Goal: Task Accomplishment & Management: Use online tool/utility

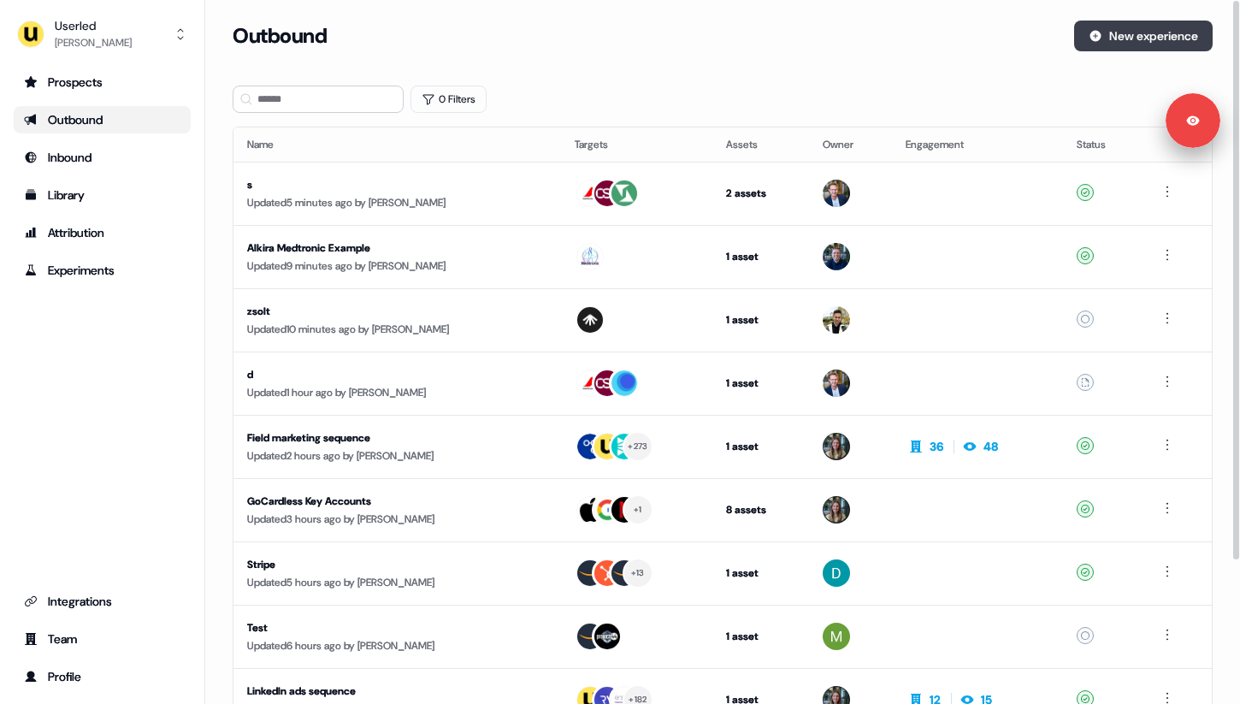
click at [1117, 42] on button "New experience" at bounding box center [1143, 36] width 139 height 31
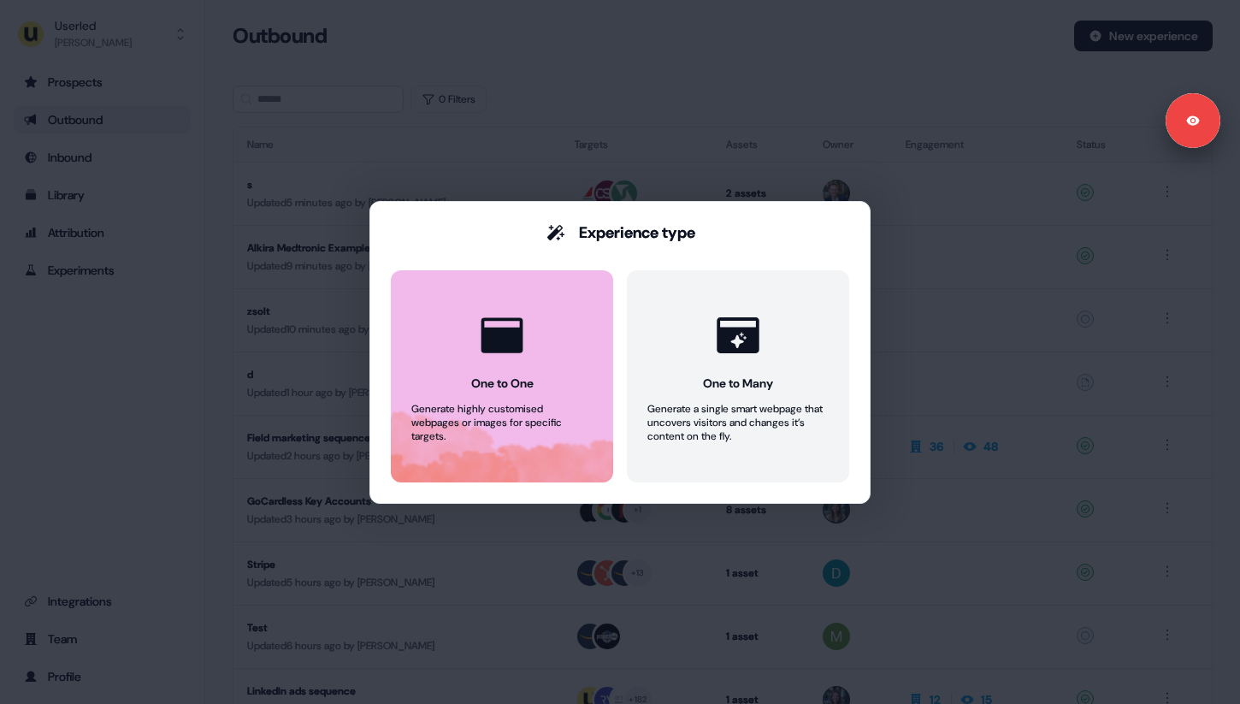
click at [563, 382] on button "One to One Generate highly customised webpages or images for specific targets." at bounding box center [502, 376] width 222 height 212
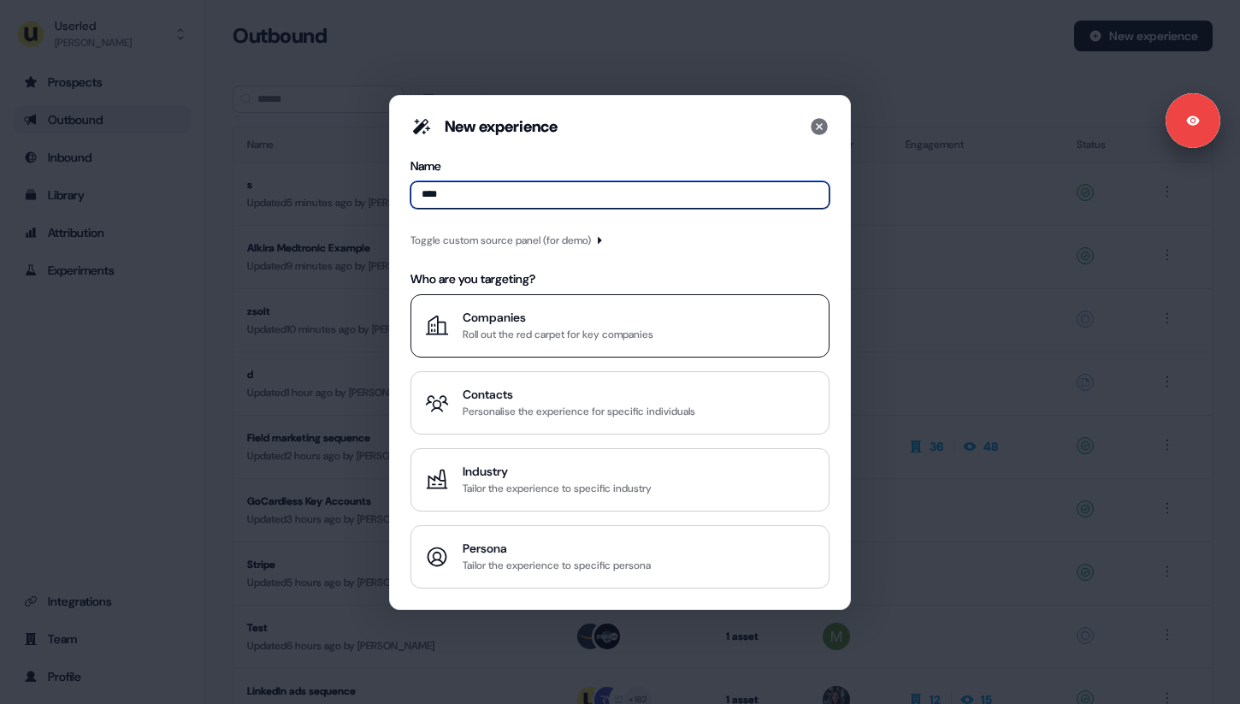
type input "****"
click at [623, 323] on div "Companies" at bounding box center [558, 317] width 191 height 17
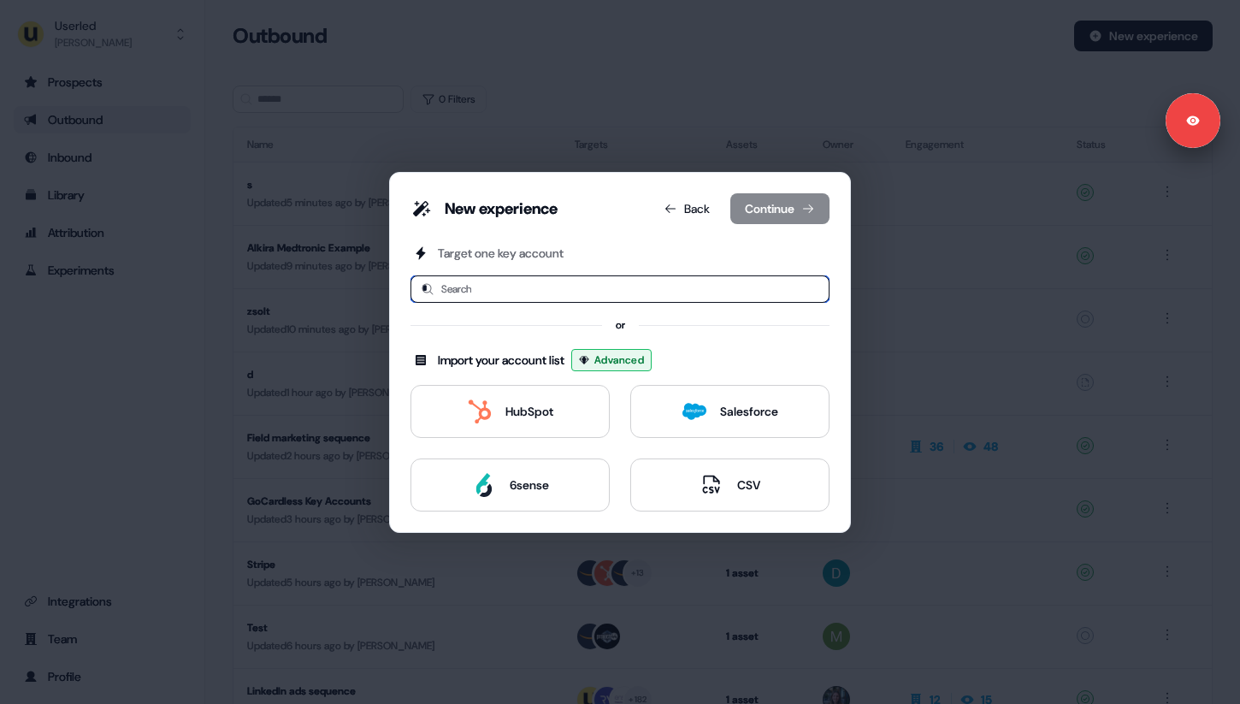
type input "**"
click at [570, 286] on input "**" at bounding box center [619, 288] width 419 height 27
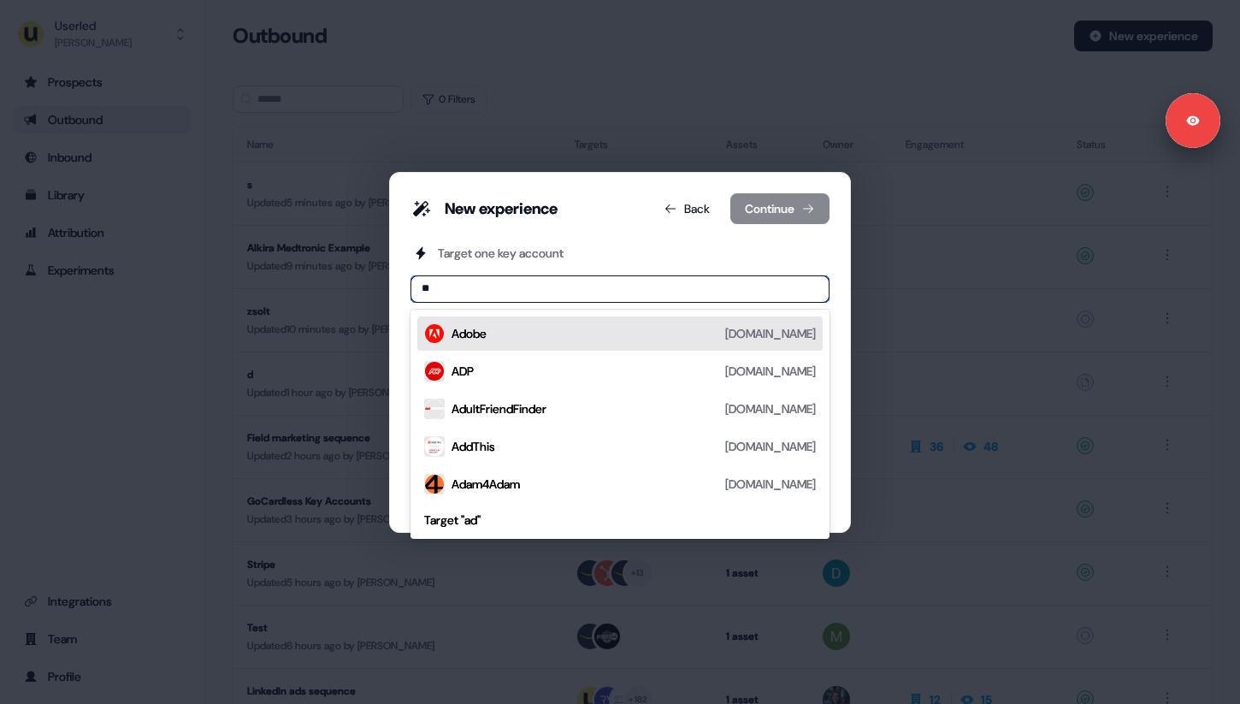
click at [522, 336] on div "Adobe adobe.com" at bounding box center [634, 333] width 364 height 21
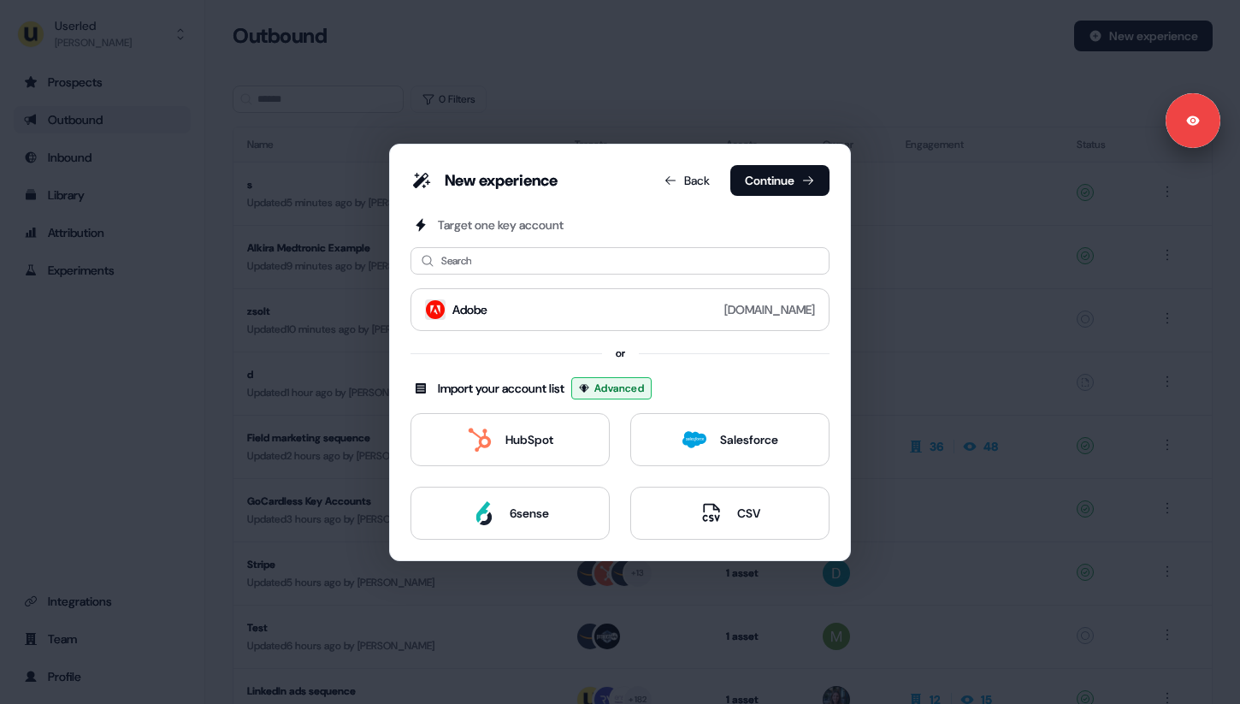
click at [565, 275] on div "Target one key account Search Adobe adobe.com or Import your account list Advan…" at bounding box center [619, 377] width 419 height 323
click at [575, 268] on input at bounding box center [619, 260] width 419 height 27
type input "*"
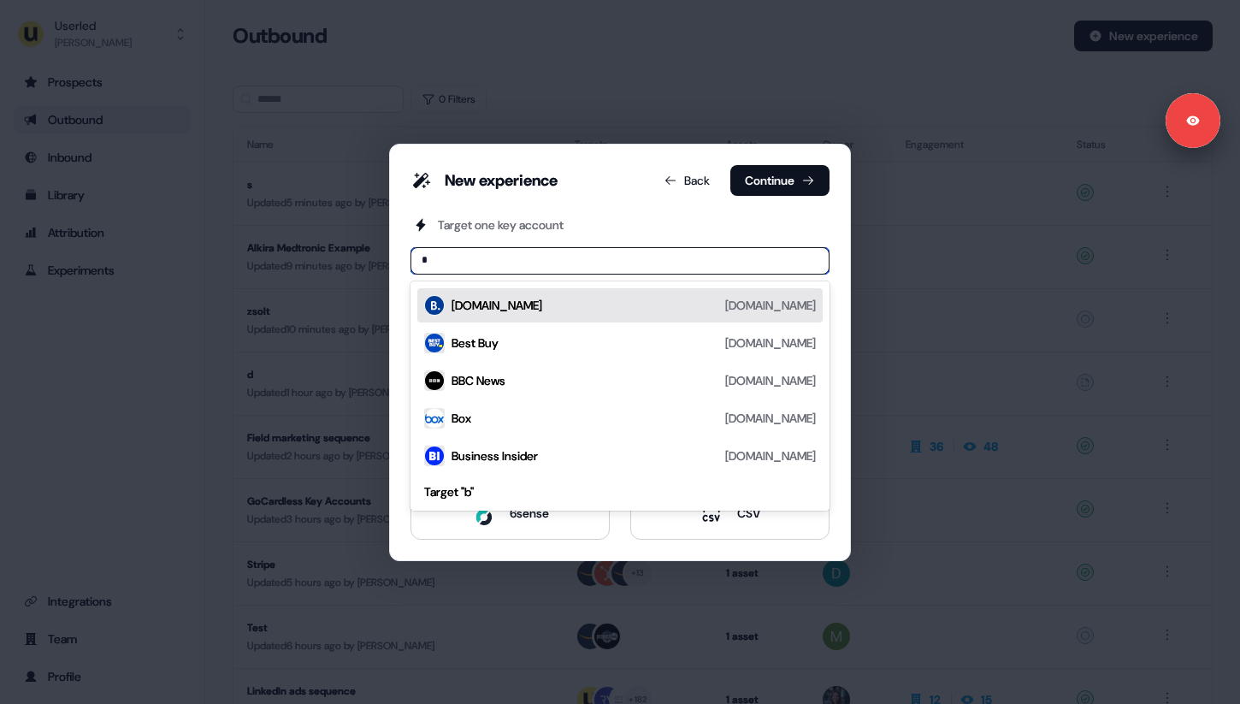
click at [554, 306] on div "Booking.com booking.com" at bounding box center [634, 305] width 364 height 21
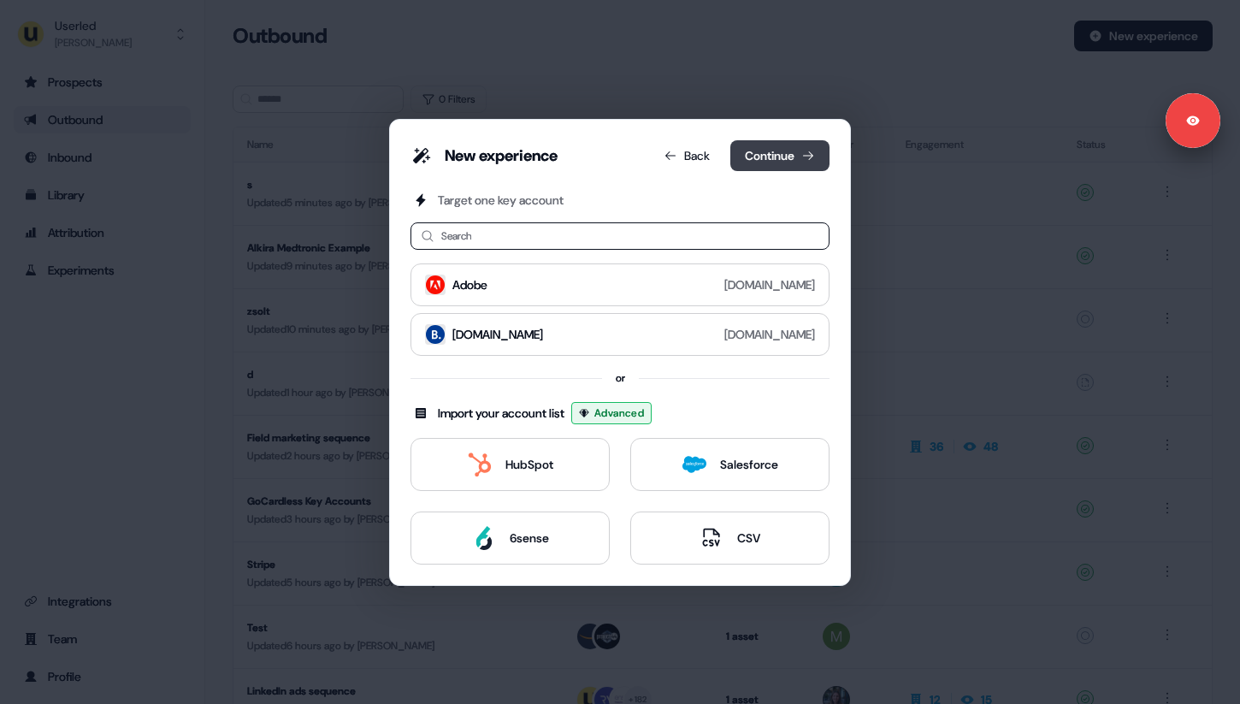
click at [780, 162] on button "Continue" at bounding box center [779, 155] width 99 height 31
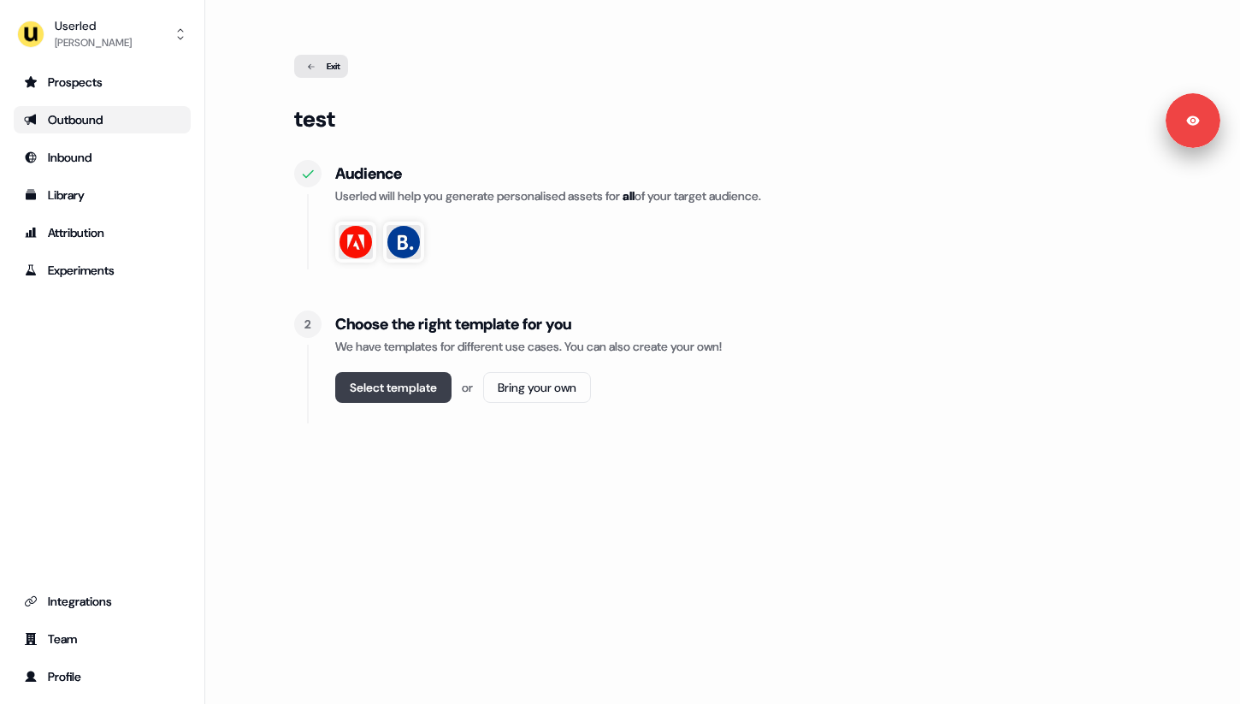
click at [435, 397] on button "Select template" at bounding box center [393, 387] width 116 height 31
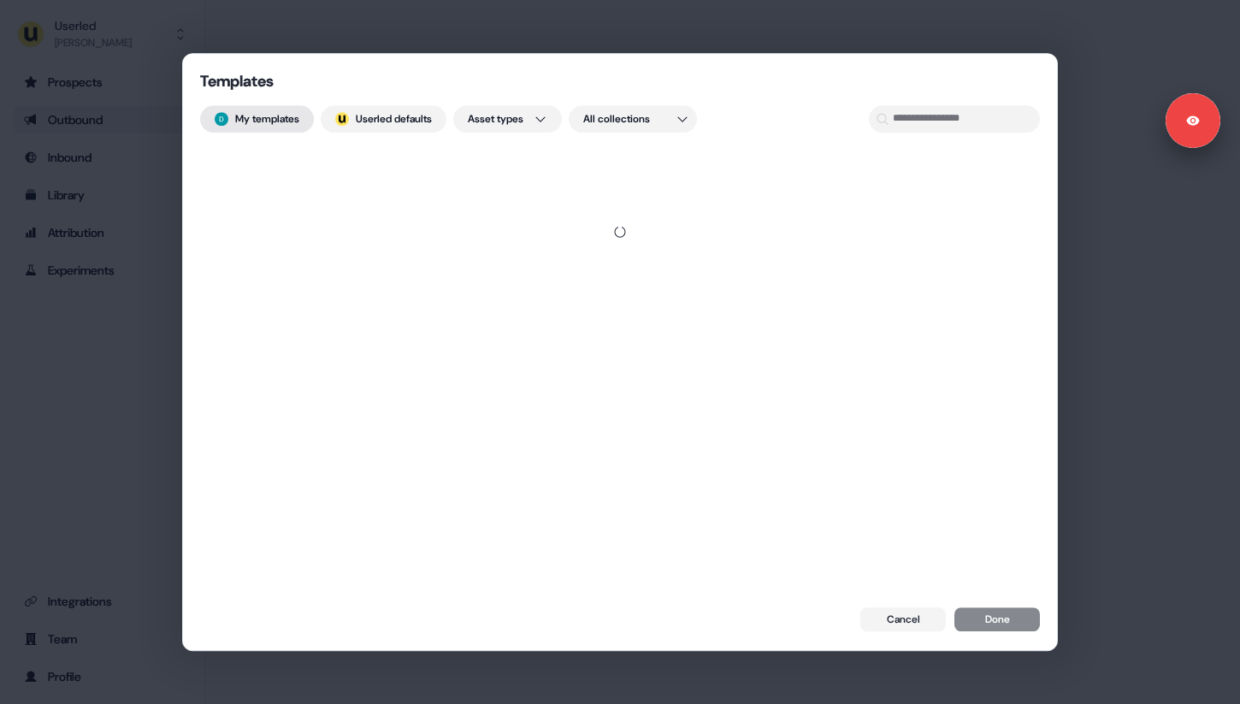
click at [304, 128] on button "My templates" at bounding box center [257, 118] width 114 height 27
click at [425, 128] on button "; Userled defaults" at bounding box center [384, 118] width 126 height 27
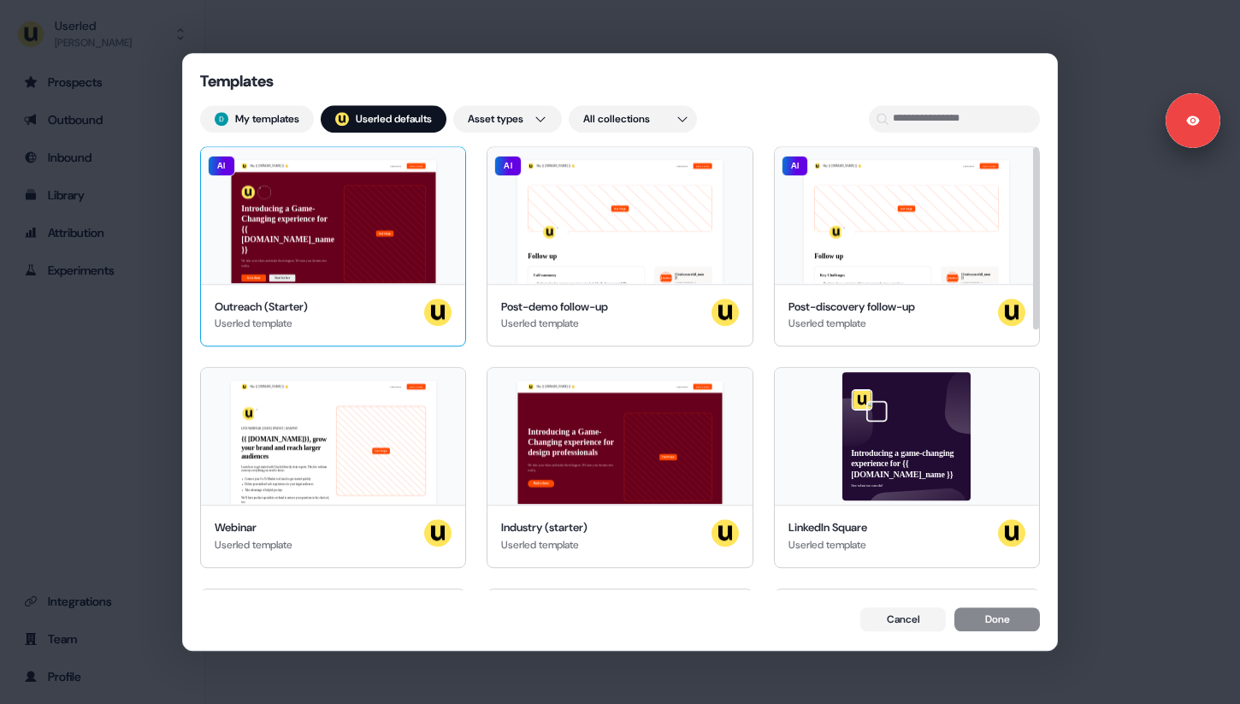
click at [292, 233] on div "Hey {{ traits.account.name }} 👋 Learn more Book a demo Introducing a Game-Chang…" at bounding box center [333, 215] width 264 height 137
click at [1012, 613] on button "Done" at bounding box center [997, 621] width 86 height 24
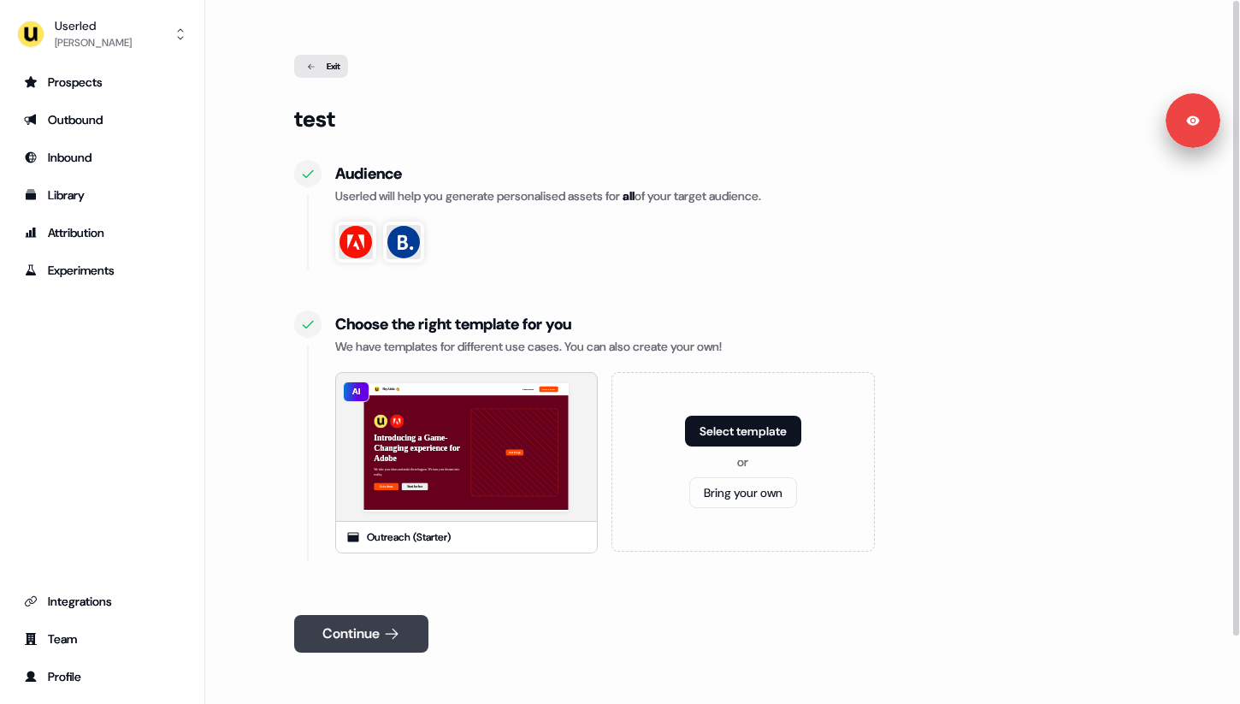
click at [377, 623] on button "Continue" at bounding box center [361, 634] width 134 height 38
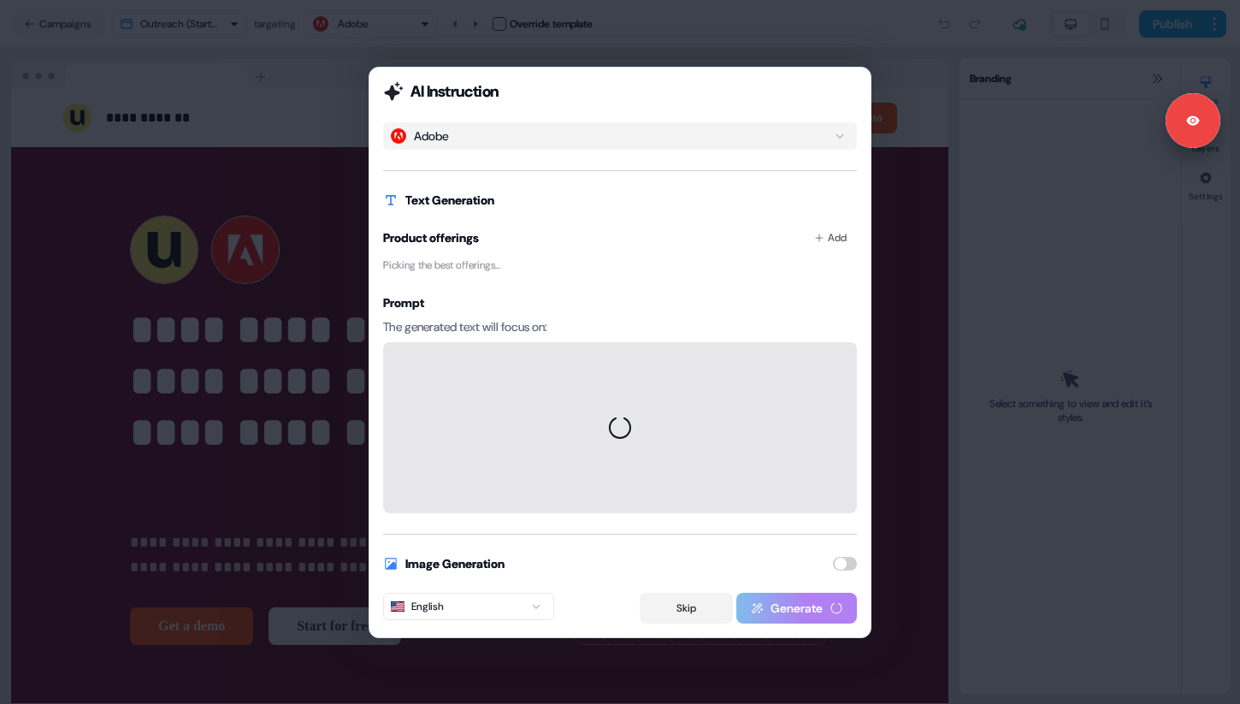
click at [696, 609] on button "Skip" at bounding box center [686, 608] width 93 height 31
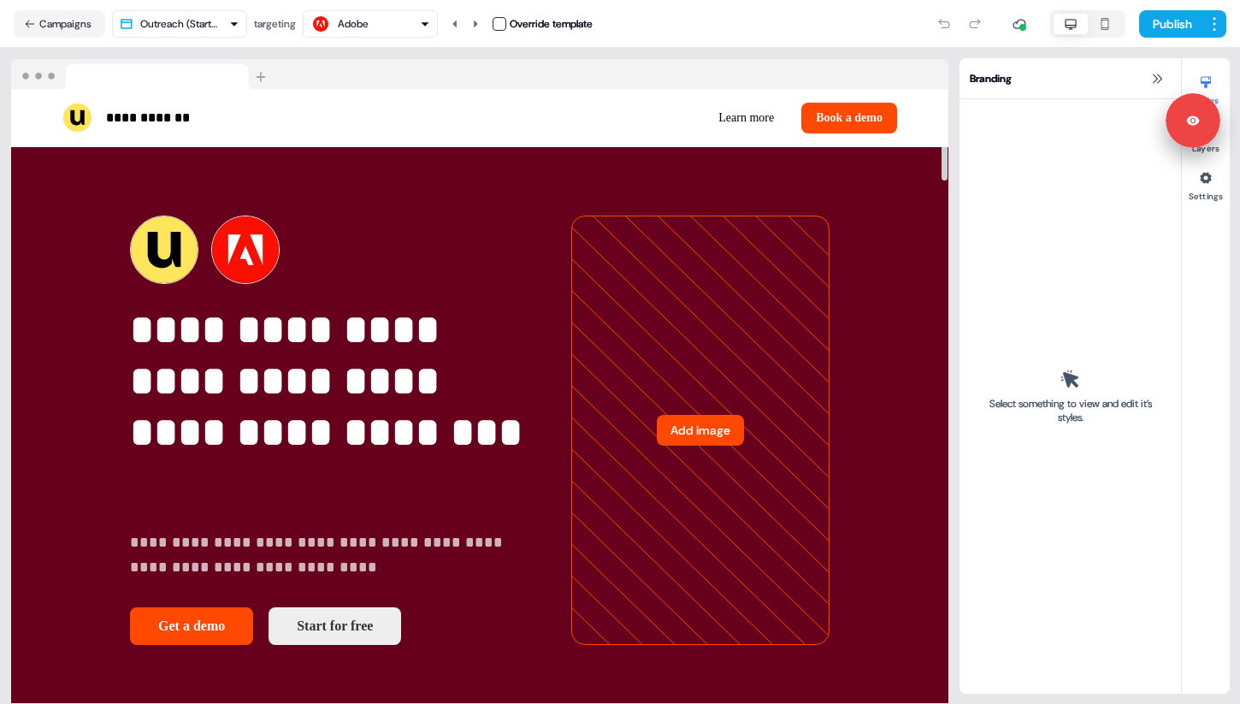
click at [87, 38] on nav "Campaigns Outreach (Starter) targeting Adobe Override template Publish" at bounding box center [620, 24] width 1240 height 48
click at [87, 36] on button "Campaigns" at bounding box center [59, 23] width 91 height 27
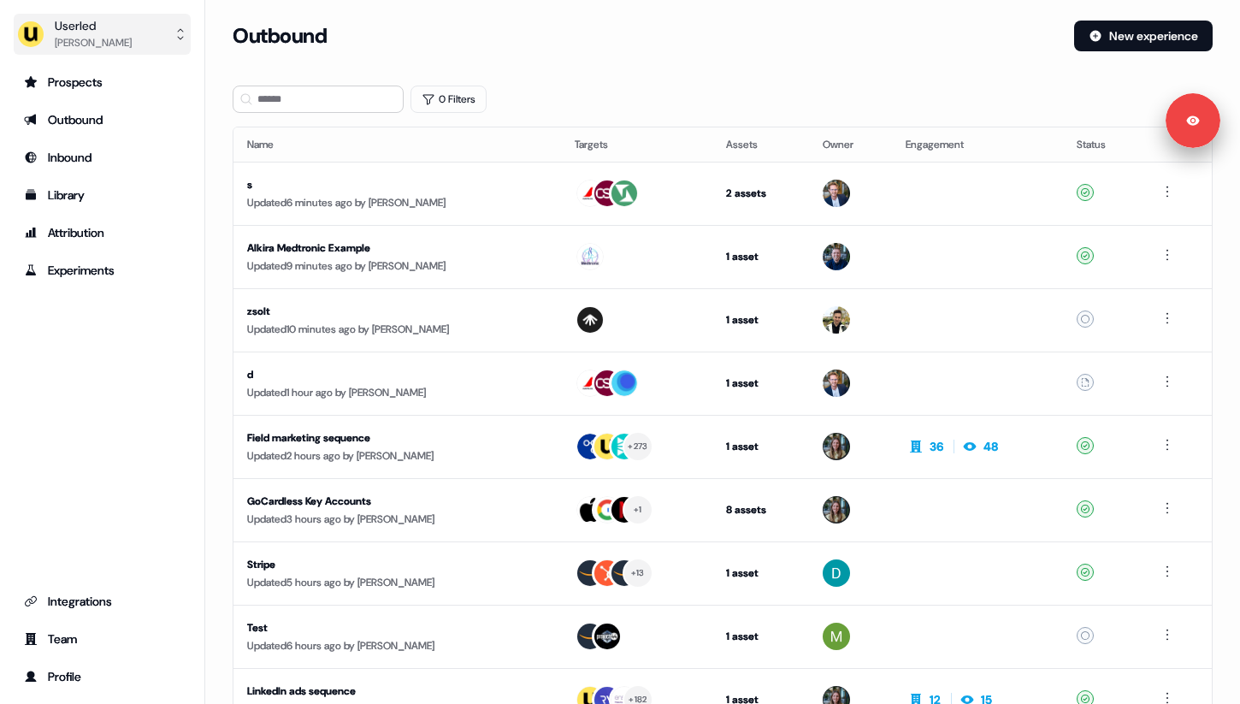
click at [90, 24] on div "Userled" at bounding box center [93, 25] width 77 height 17
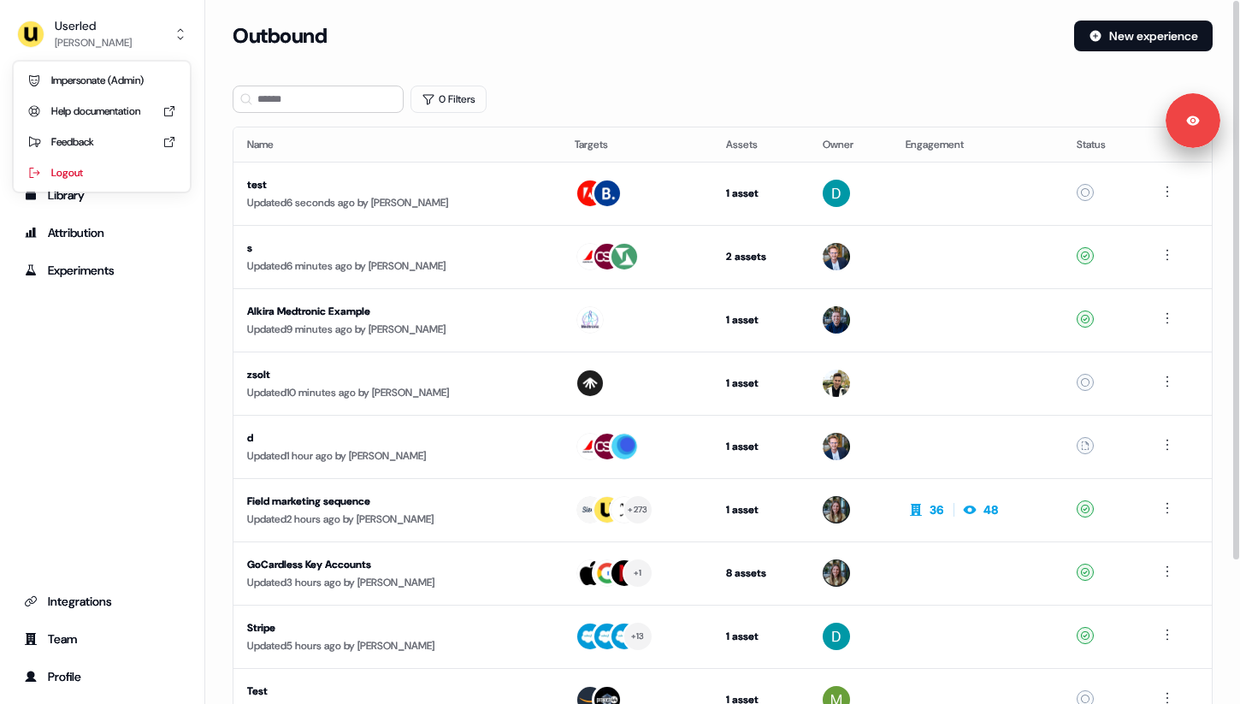
click at [942, 54] on div "Outbound New experience" at bounding box center [723, 46] width 980 height 51
click at [1171, 191] on html "Signed in as David Cruickshank Sign out For the best experience switch devices …" at bounding box center [620, 352] width 1240 height 704
click at [1139, 254] on span "Delete" at bounding box center [1139, 251] width 30 height 14
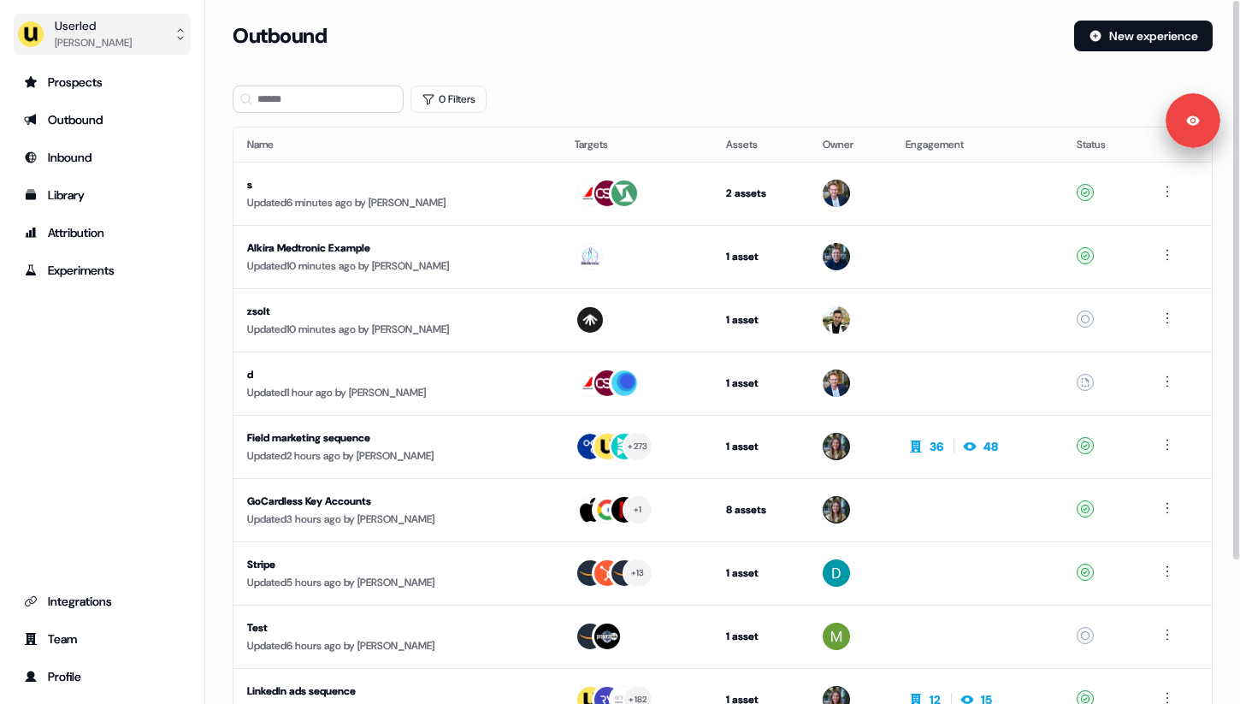
click at [78, 44] on div "[PERSON_NAME]" at bounding box center [93, 42] width 77 height 17
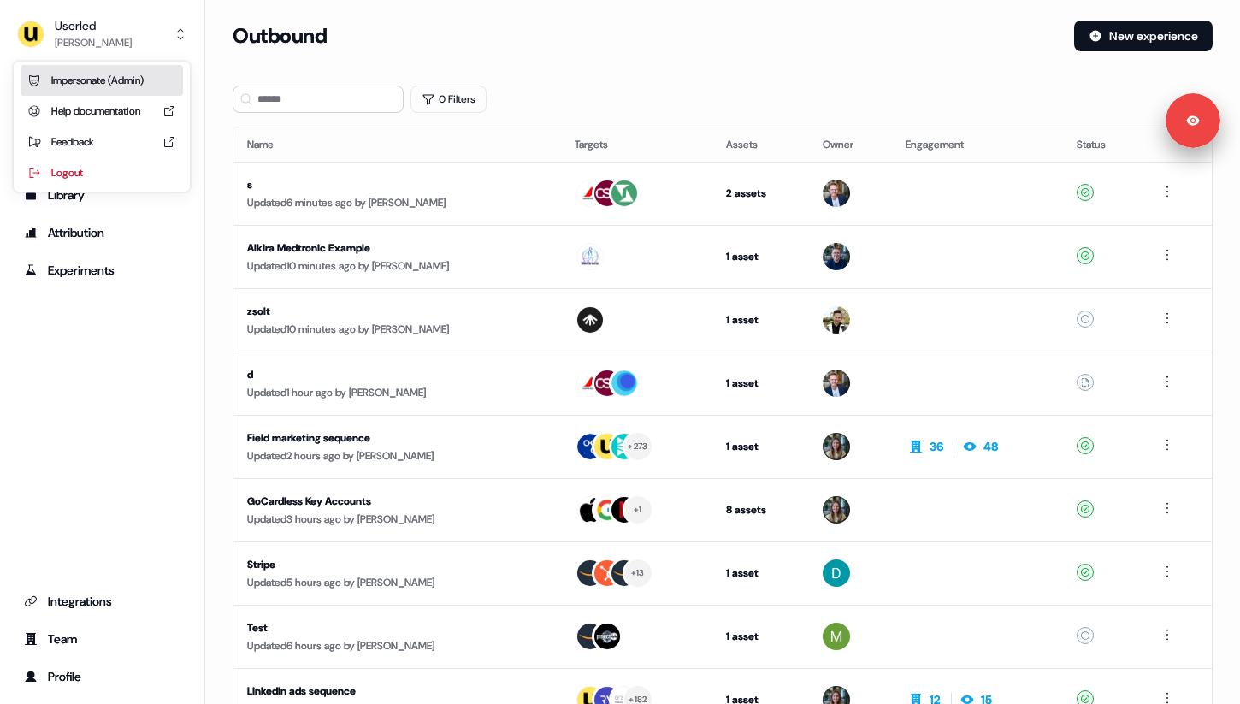
click at [97, 75] on div "Impersonate (Admin)" at bounding box center [102, 80] width 162 height 31
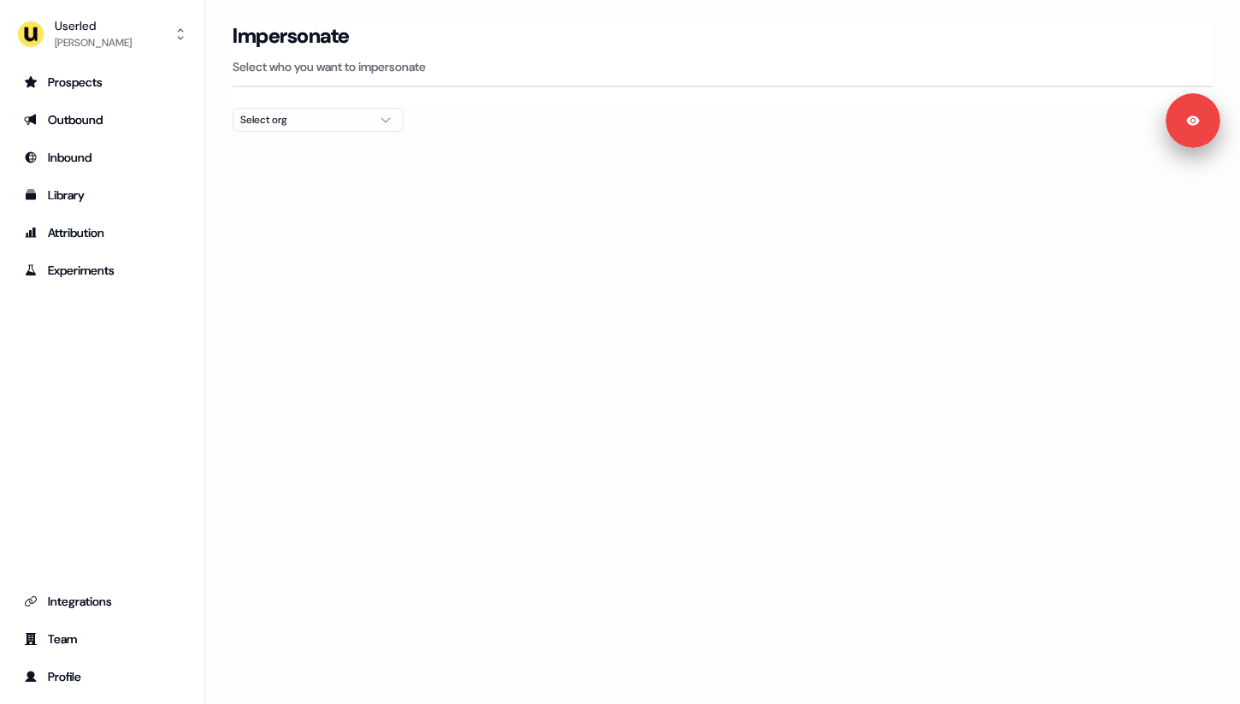
click at [363, 121] on div "Select org" at bounding box center [304, 119] width 128 height 17
type input "*******"
click at [149, 40] on button "Userled [PERSON_NAME]" at bounding box center [102, 34] width 177 height 41
click at [117, 179] on div "Logout" at bounding box center [102, 172] width 162 height 31
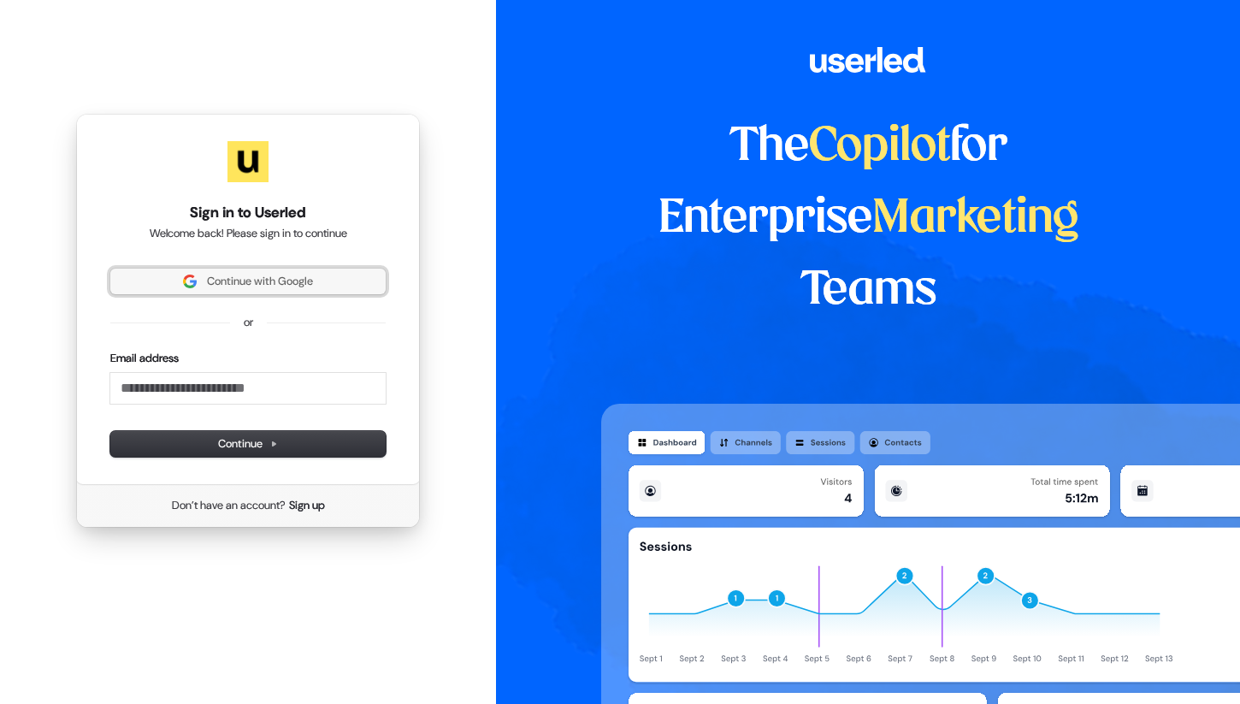
click at [241, 282] on span "Continue with Google" at bounding box center [260, 281] width 106 height 15
